Goal: Information Seeking & Learning: Learn about a topic

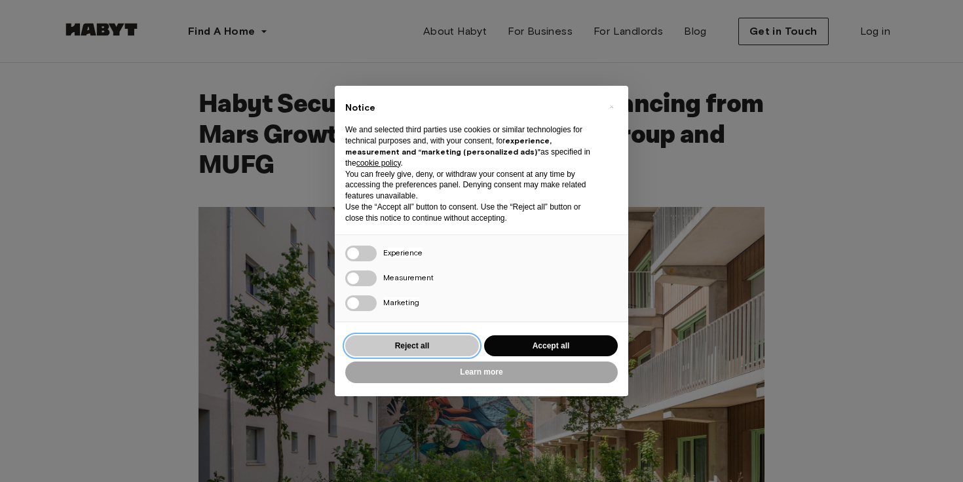
click at [437, 348] on button "Reject all" at bounding box center [412, 346] width 134 height 22
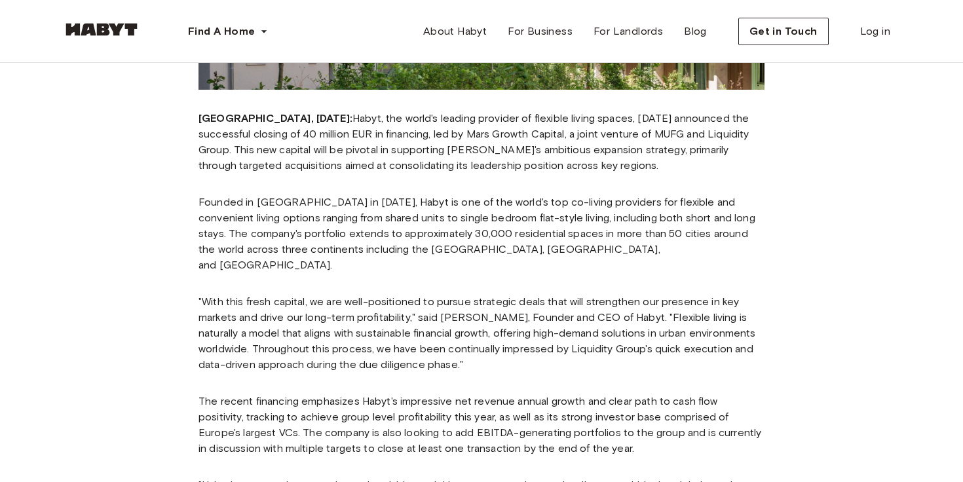
scroll to position [396, 0]
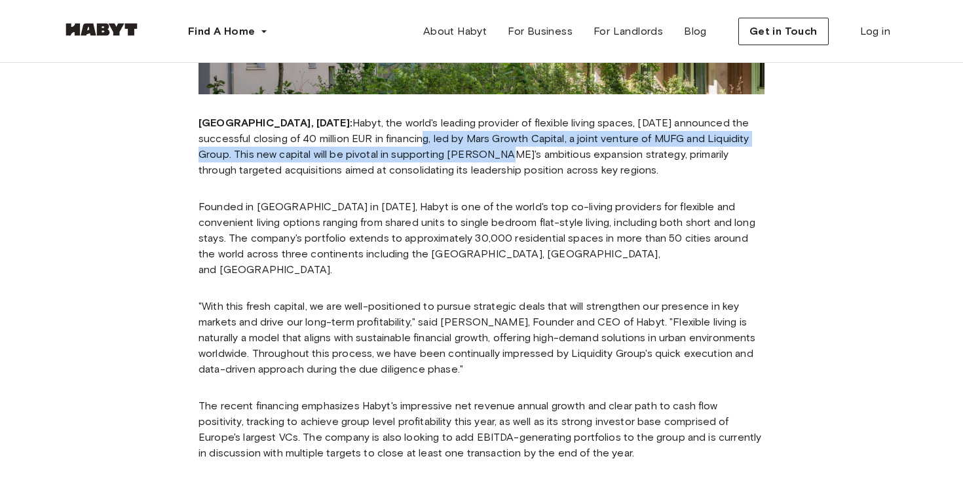
drag, startPoint x: 368, startPoint y: 138, endPoint x: 443, endPoint y: 151, distance: 76.3
click at [443, 151] on p "[GEOGRAPHIC_DATA], [DATE]: Habyt, the world's leading provider of flexible livi…" at bounding box center [481, 146] width 566 height 63
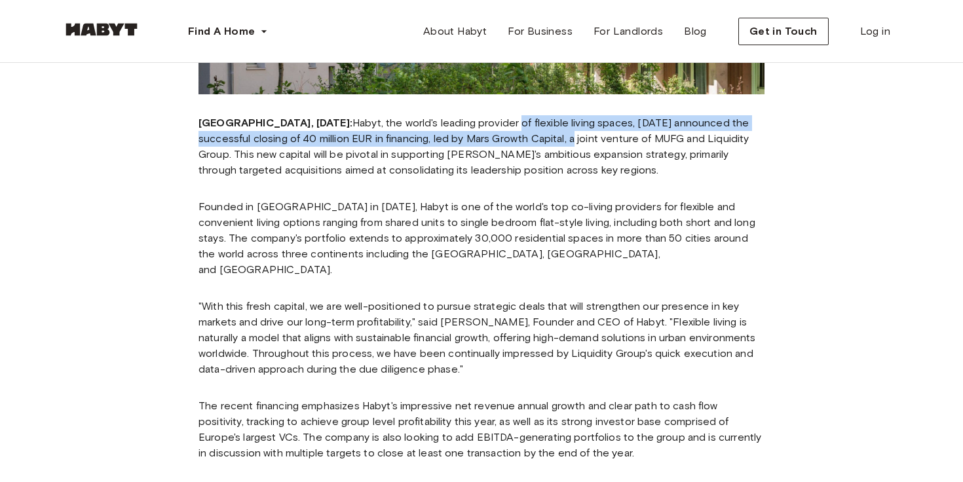
drag, startPoint x: 477, startPoint y: 124, endPoint x: 525, endPoint y: 141, distance: 50.7
click at [525, 141] on p "[GEOGRAPHIC_DATA], [DATE]: Habyt, the world's leading provider of flexible livi…" at bounding box center [481, 146] width 566 height 63
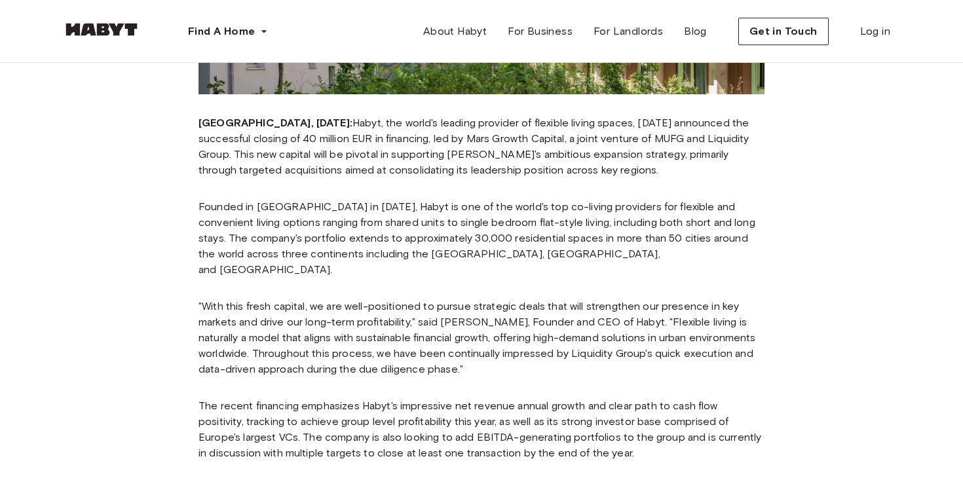
click at [526, 143] on p "[GEOGRAPHIC_DATA], [DATE]: Habyt, the world's leading provider of flexible livi…" at bounding box center [481, 146] width 566 height 63
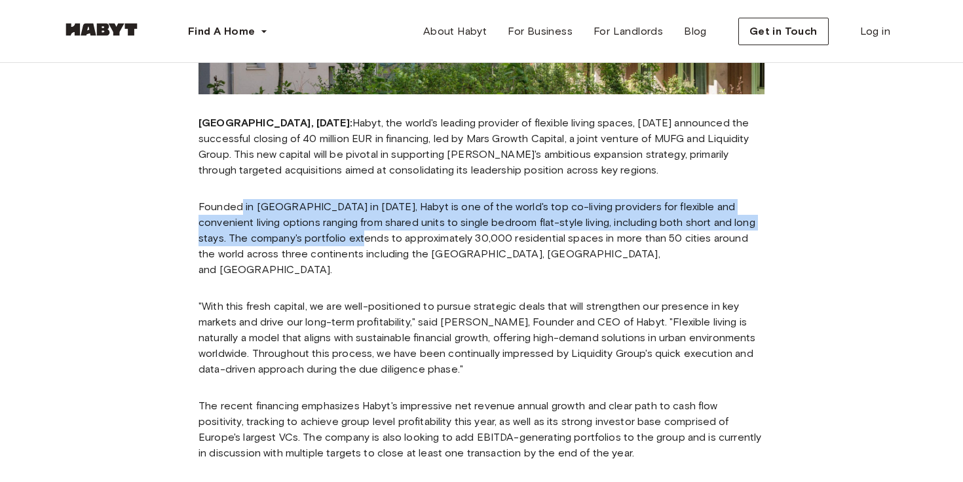
drag, startPoint x: 240, startPoint y: 209, endPoint x: 323, endPoint y: 239, distance: 87.8
click at [323, 239] on p "Founded in [GEOGRAPHIC_DATA] in [DATE], Habyt is one of the world's top co-livi…" at bounding box center [481, 238] width 566 height 79
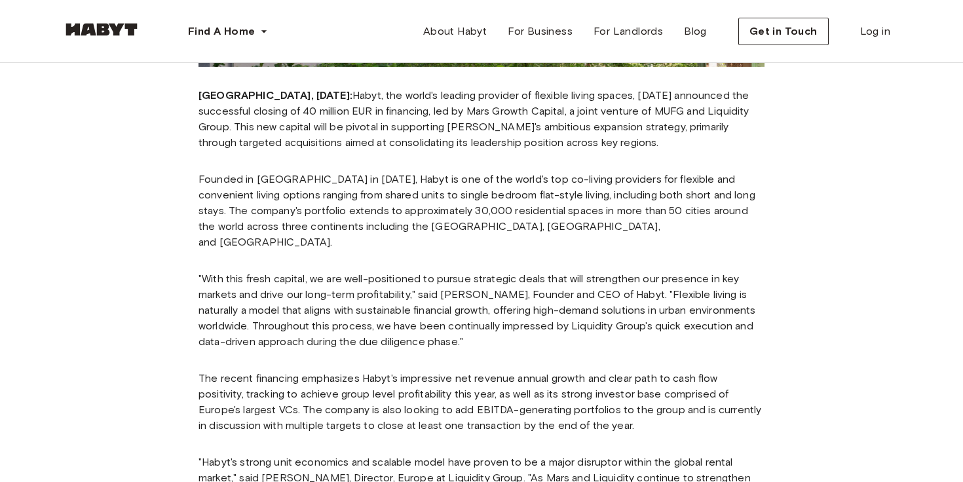
scroll to position [600, 0]
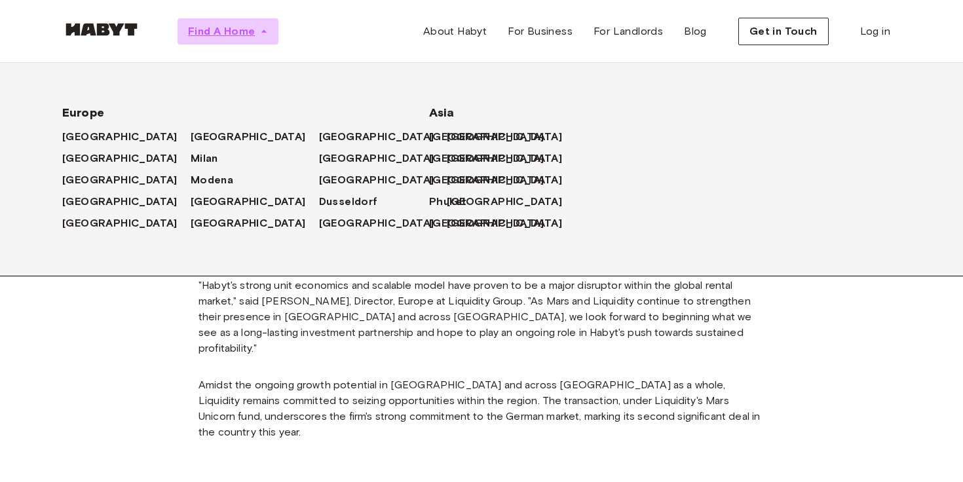
click at [274, 30] on button "Find A Home" at bounding box center [227, 31] width 101 height 26
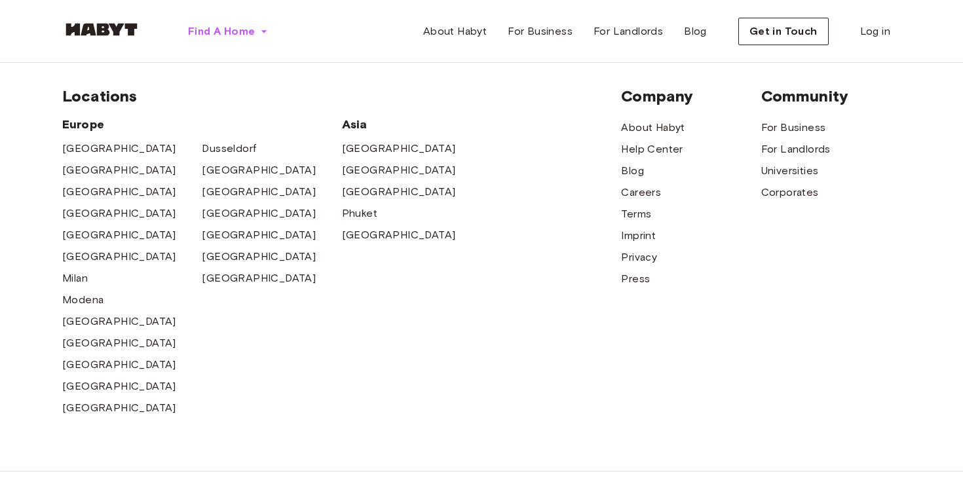
scroll to position [991, 0]
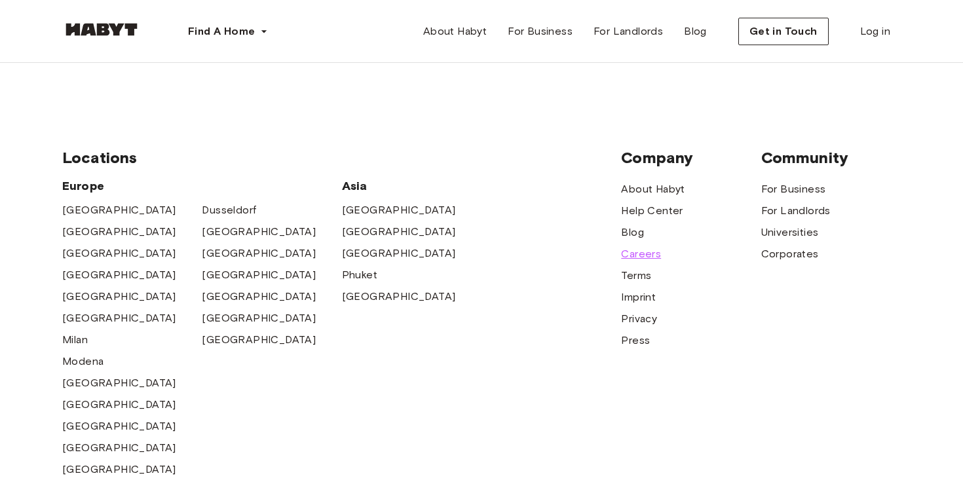
click at [640, 246] on span "Careers" at bounding box center [641, 254] width 40 height 16
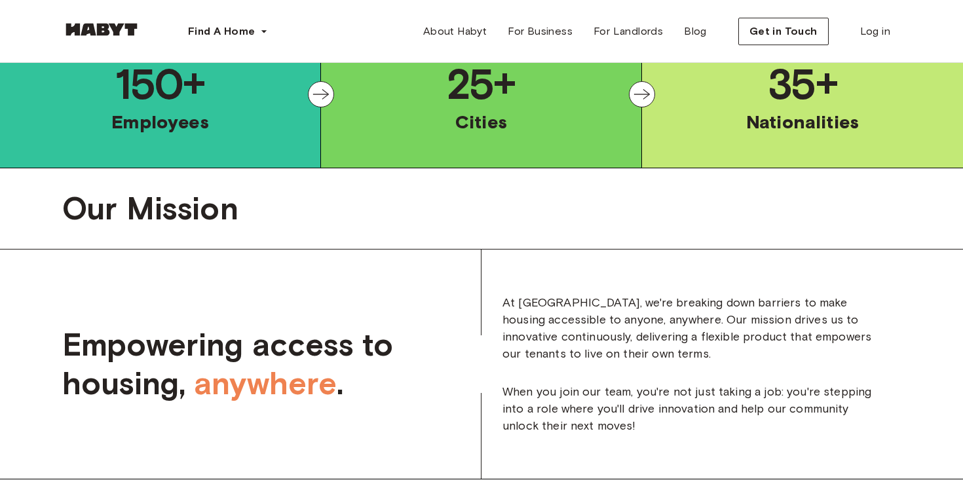
scroll to position [729, 0]
